Goal: Navigation & Orientation: Understand site structure

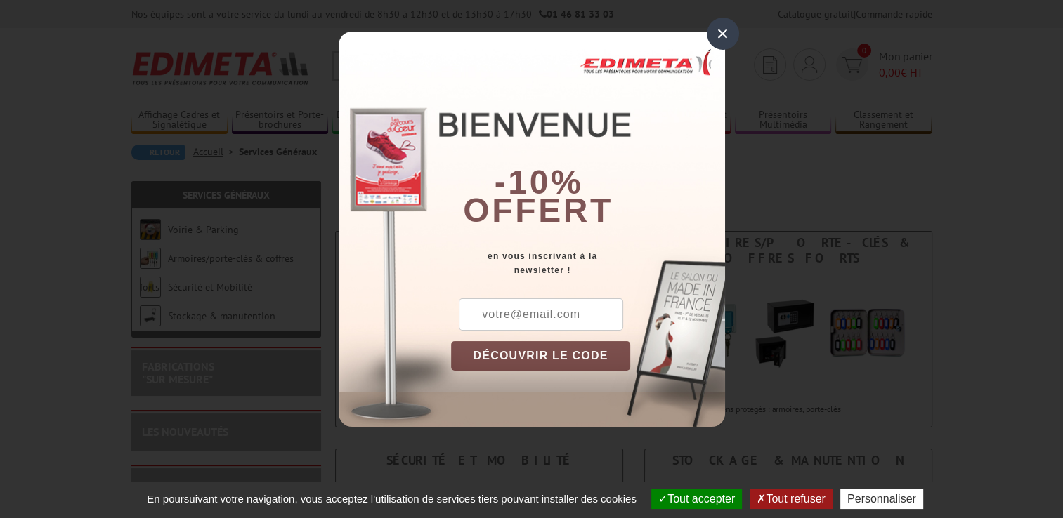
click at [719, 27] on div "×" at bounding box center [723, 34] width 32 height 32
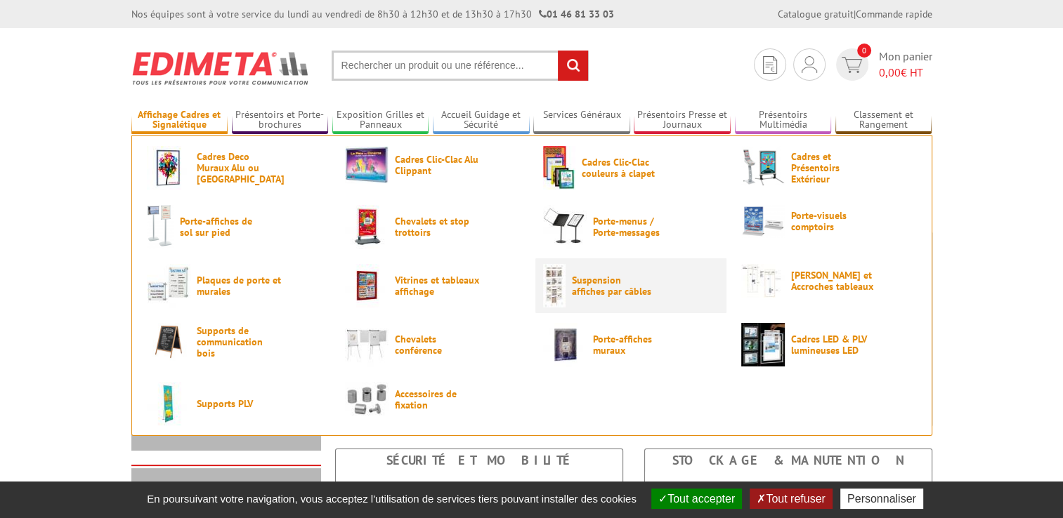
click at [596, 285] on span "Suspension affiches par câbles" at bounding box center [614, 286] width 84 height 22
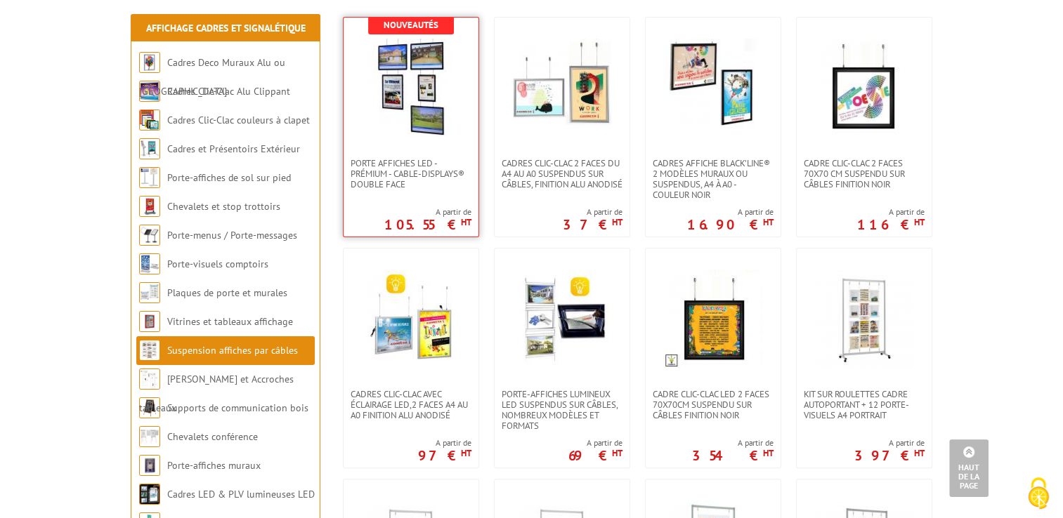
scroll to position [211, 0]
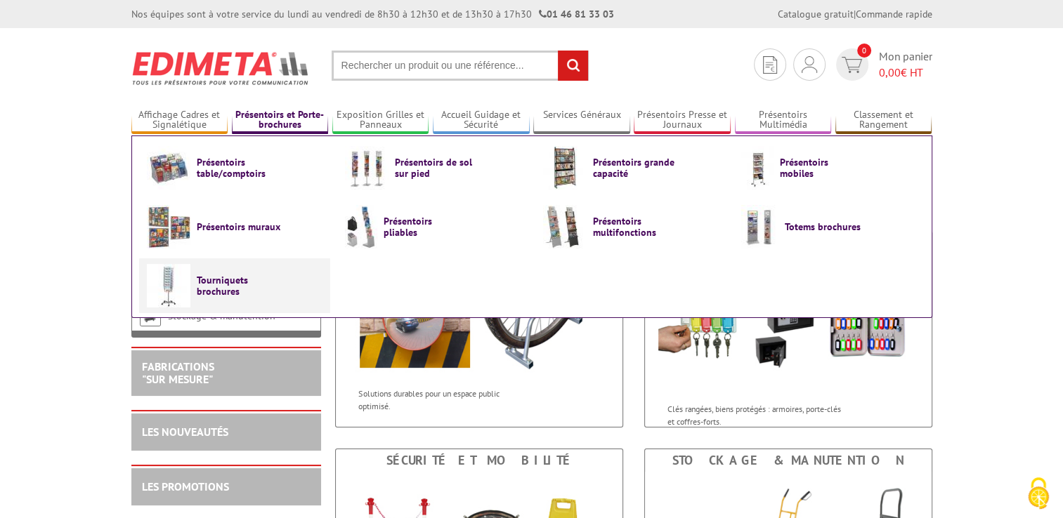
click at [229, 296] on span "Tourniquets brochures" at bounding box center [239, 286] width 84 height 22
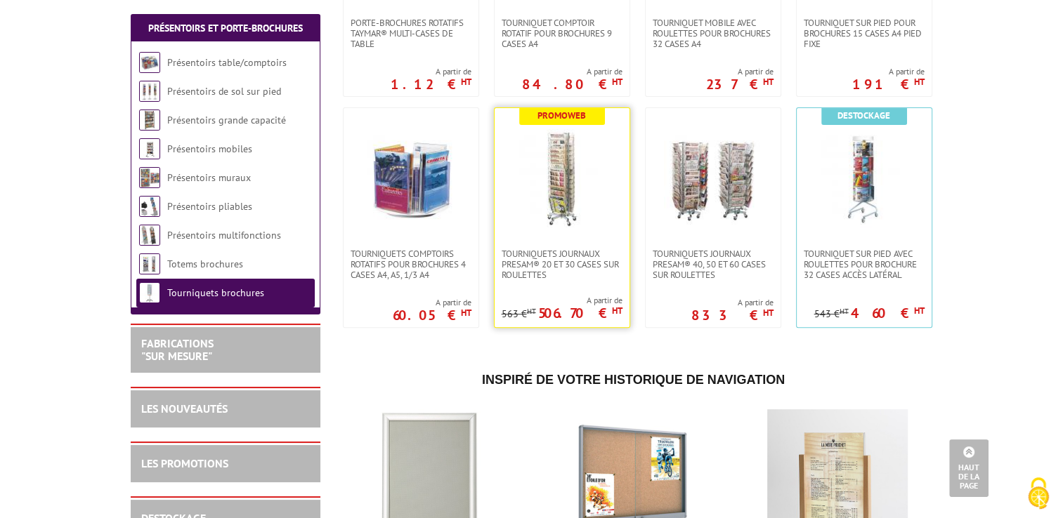
scroll to position [351, 0]
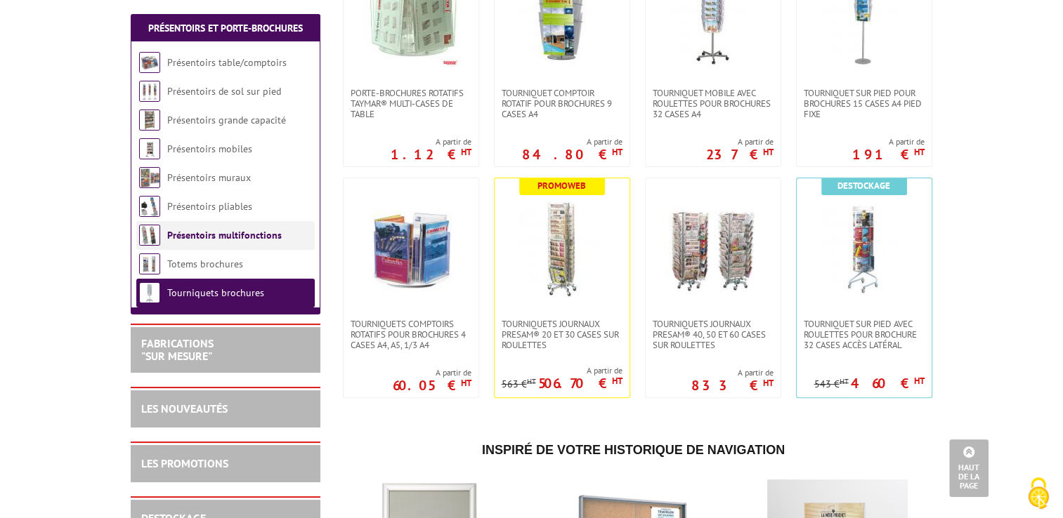
click at [221, 229] on link "Présentoirs multifonctions" at bounding box center [224, 235] width 114 height 13
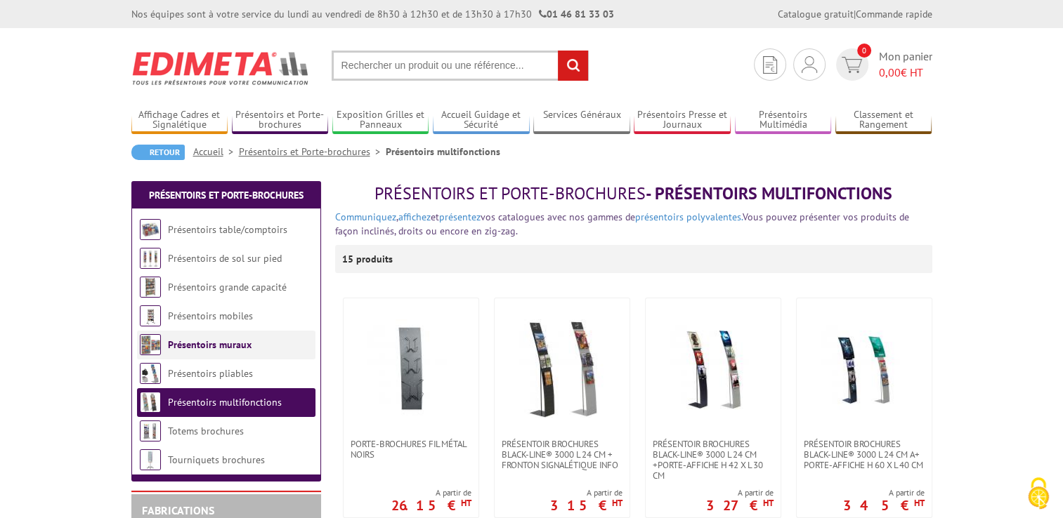
click at [195, 342] on link "Présentoirs muraux" at bounding box center [210, 345] width 84 height 13
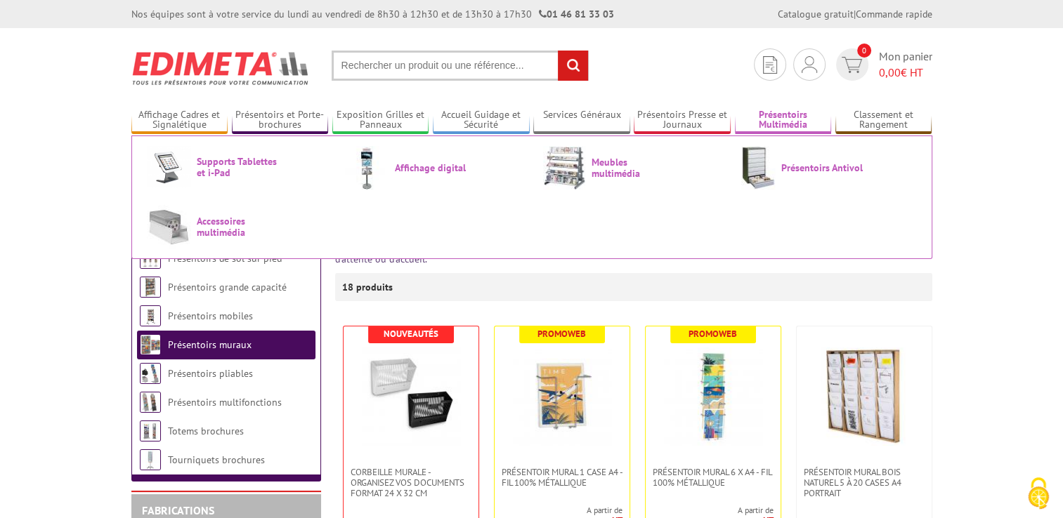
click at [771, 111] on link "Présentoirs Multimédia" at bounding box center [783, 120] width 97 height 23
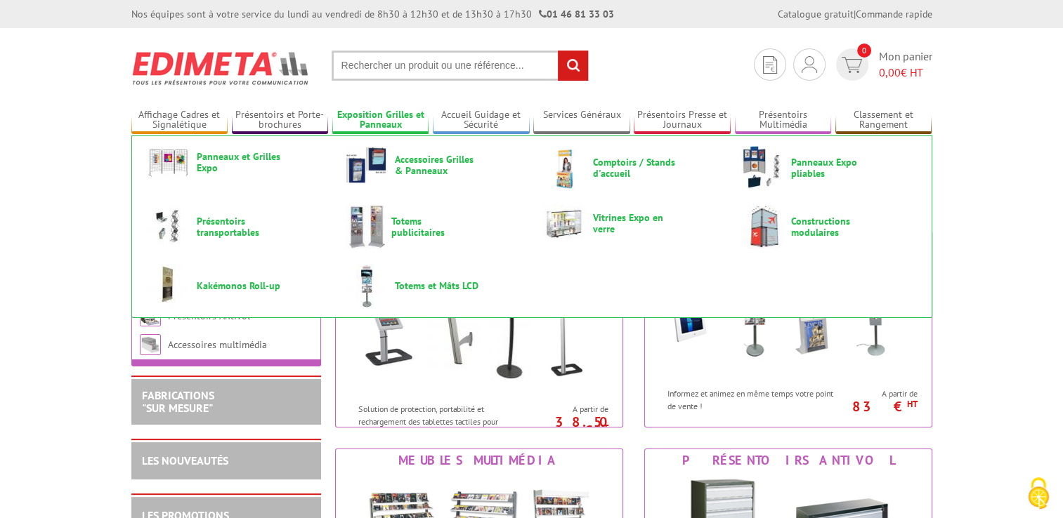
click at [379, 117] on link "Exposition Grilles et Panneaux" at bounding box center [380, 120] width 97 height 23
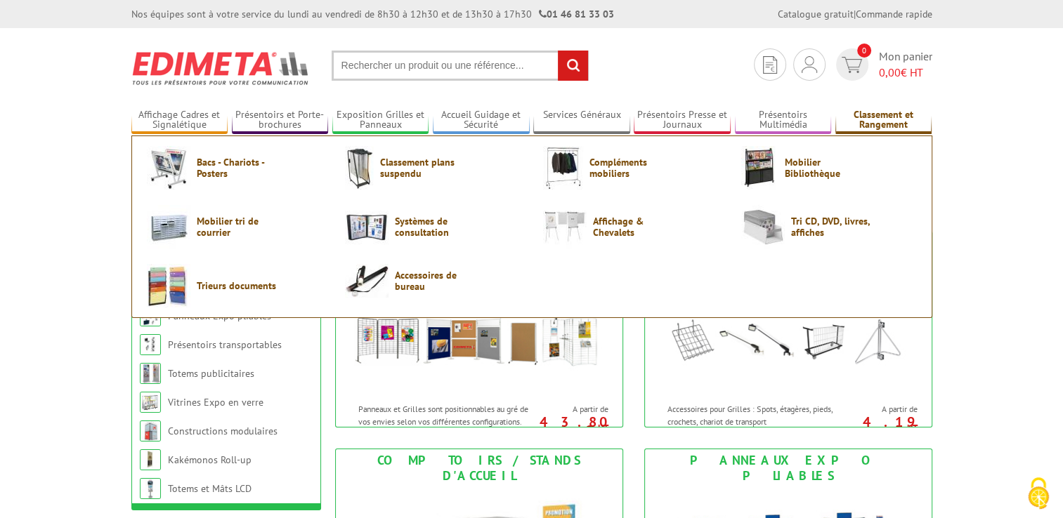
click at [874, 130] on link "Classement et Rangement" at bounding box center [883, 120] width 97 height 23
